Goal: Subscribe to service/newsletter

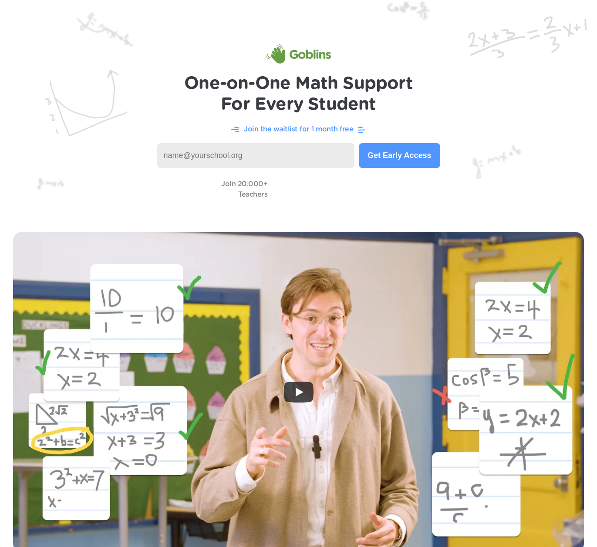
click at [249, 152] on input at bounding box center [256, 155] width 198 height 25
click at [211, 152] on input at bounding box center [256, 155] width 198 height 25
type input "[EMAIL_ADDRESS][PERSON_NAME][DOMAIN_NAME]"
click at [387, 148] on button "Get Early Access" at bounding box center [399, 155] width 81 height 25
